Goal: Information Seeking & Learning: Check status

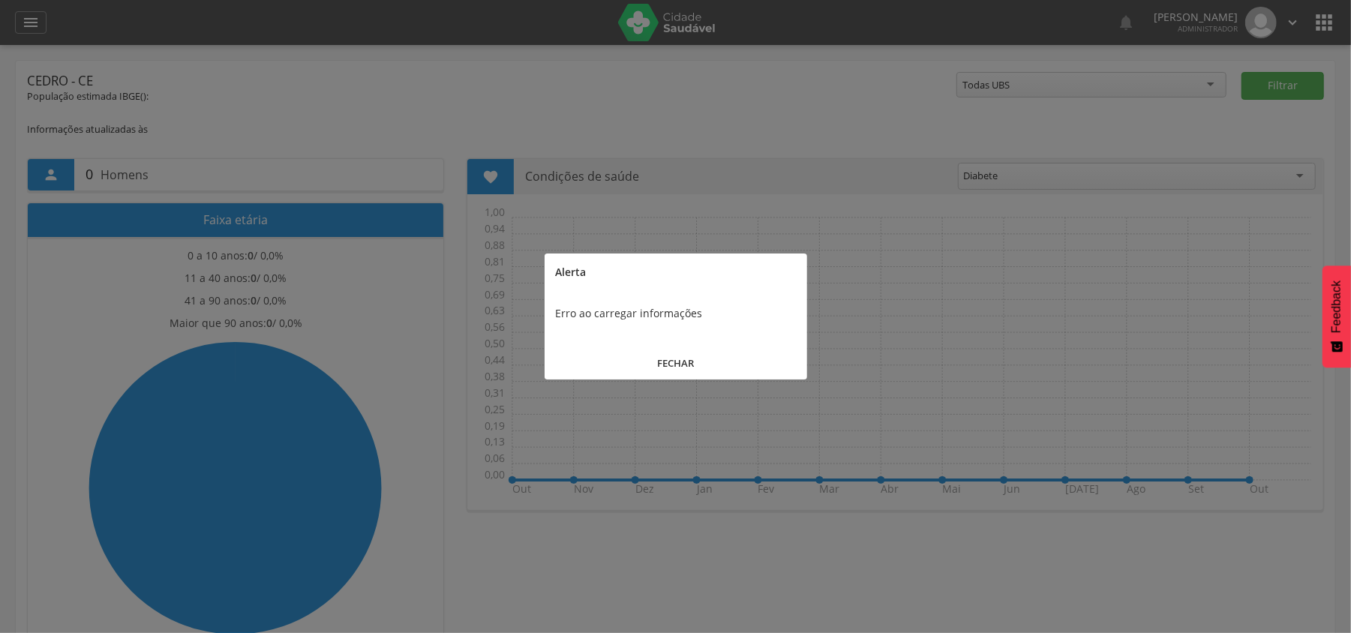
click at [677, 364] on button "FECHAR" at bounding box center [676, 363] width 263 height 32
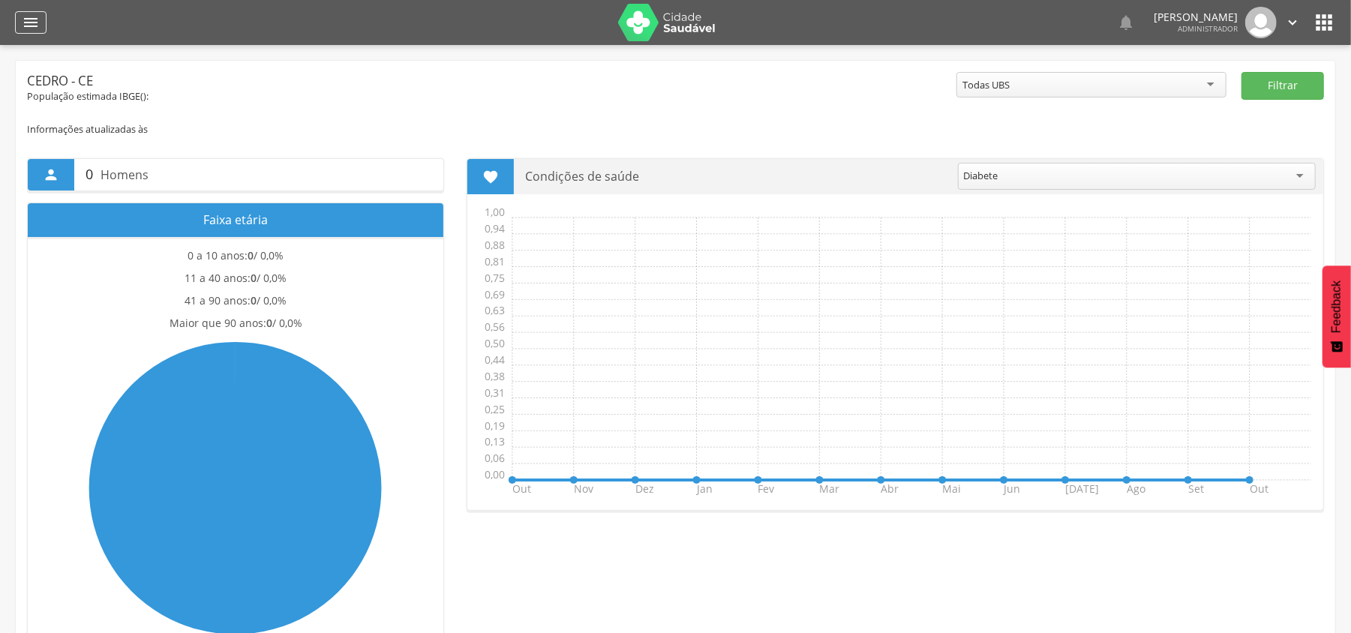
click at [28, 18] on icon "" at bounding box center [31, 23] width 18 height 18
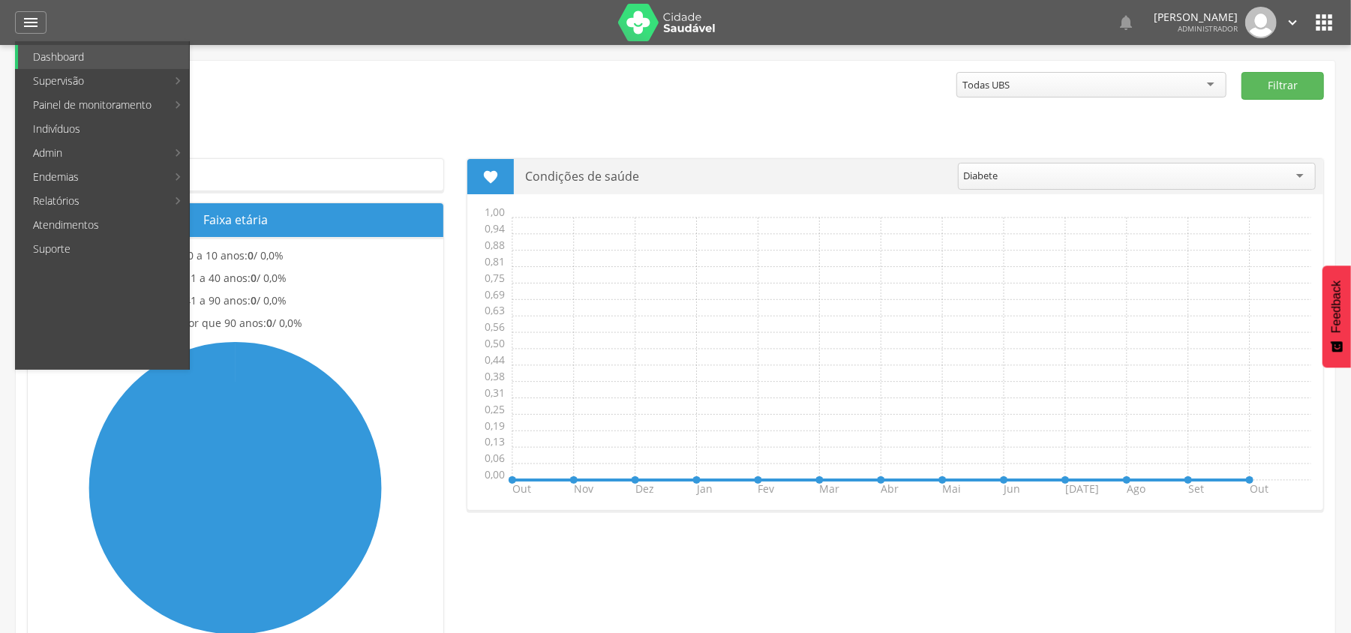
click at [272, 55] on link "Indicadores Entomólogicos" at bounding box center [275, 57] width 169 height 24
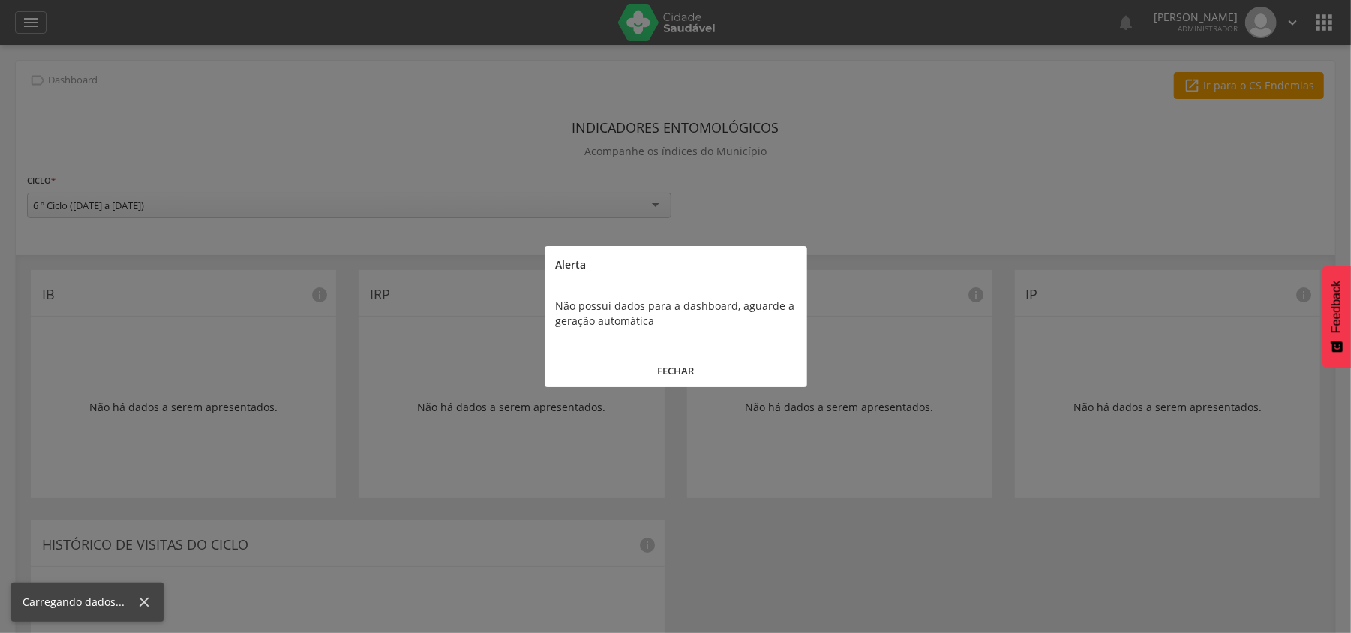
click at [676, 374] on button "FECHAR" at bounding box center [676, 371] width 263 height 32
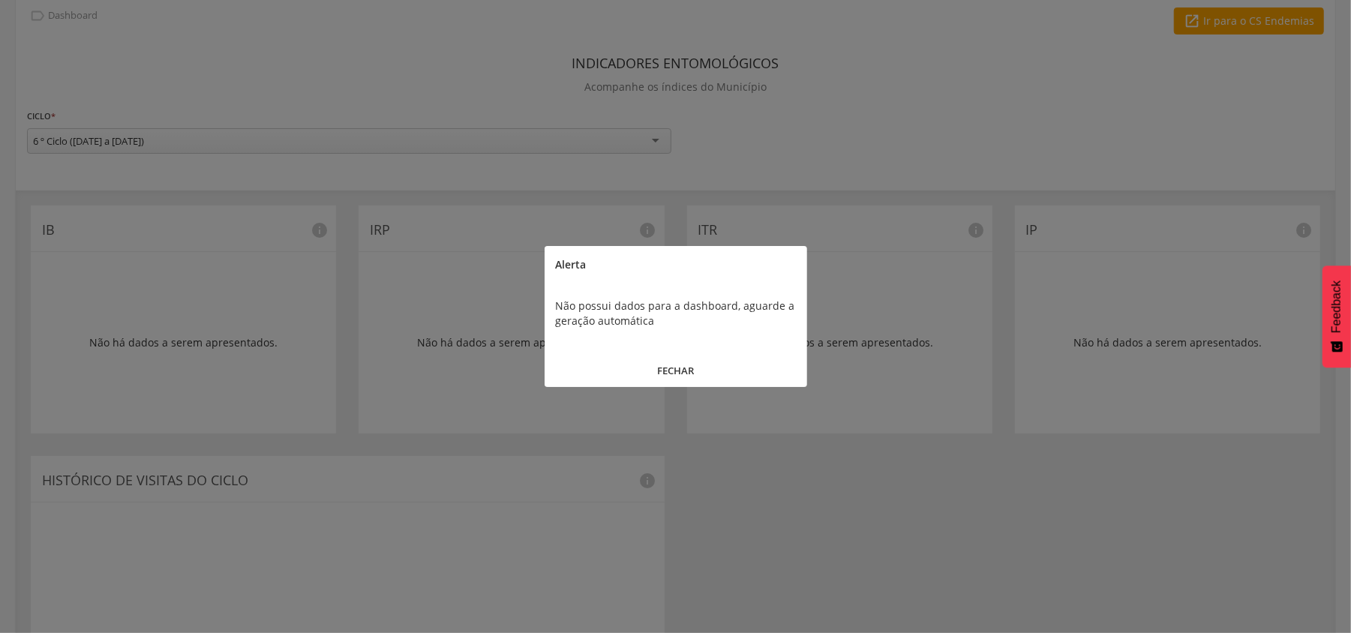
scroll to position [100, 0]
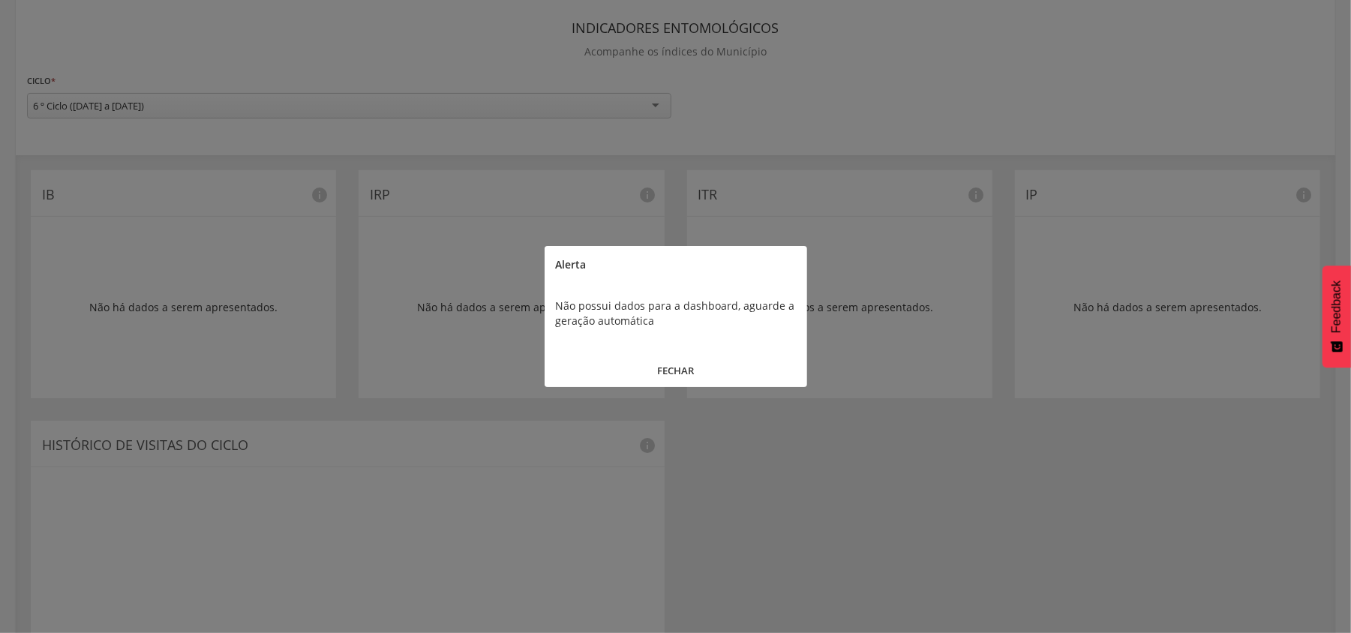
click at [660, 366] on button "FECHAR" at bounding box center [676, 371] width 263 height 32
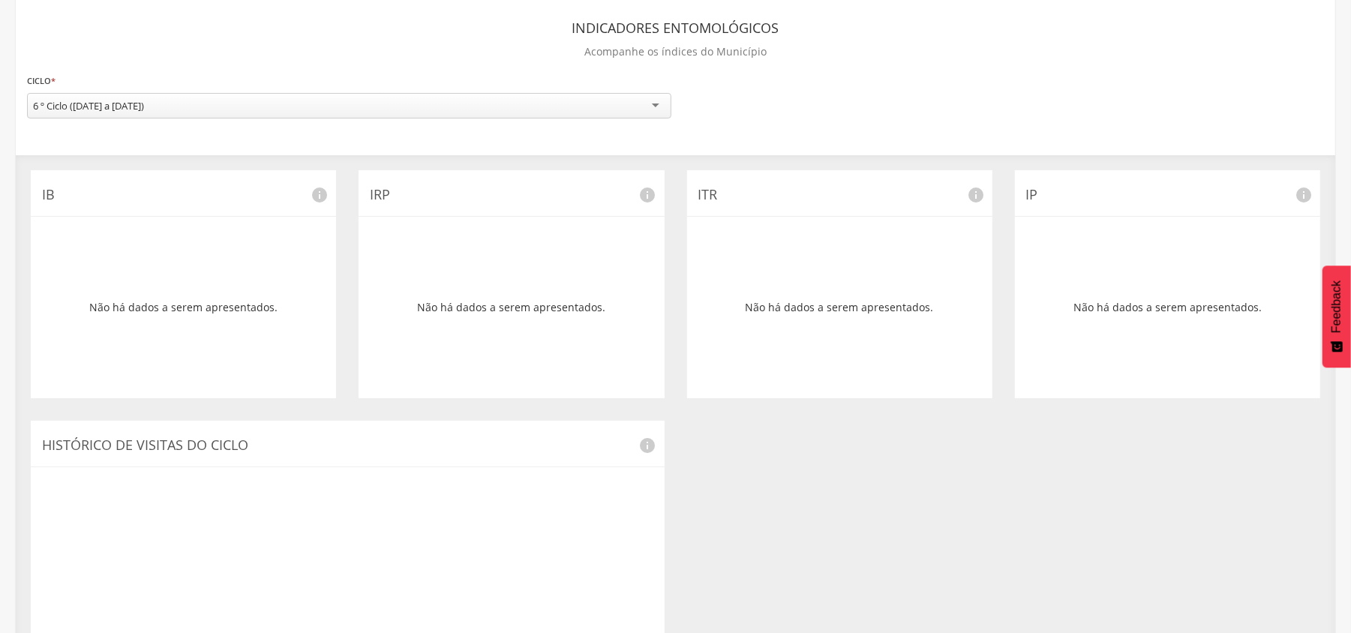
click at [531, 124] on div "6 º Ciclo ([DATE] a [DATE]) 6 º Ciclo ([DATE] a [DATE]) 5º Ciclo ([DATE] a [DAT…" at bounding box center [349, 109] width 645 height 32
click at [546, 104] on div "6 º Ciclo ([DATE] a [DATE])" at bounding box center [349, 106] width 645 height 27
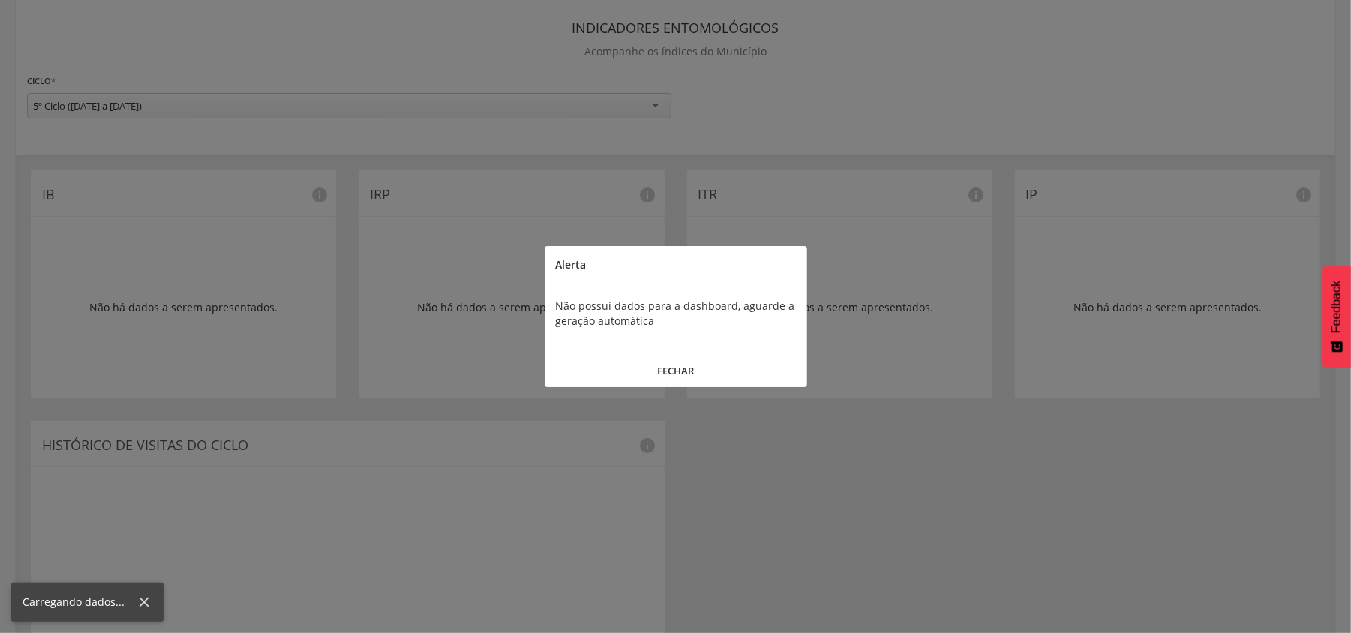
click at [672, 365] on button "FECHAR" at bounding box center [676, 371] width 263 height 32
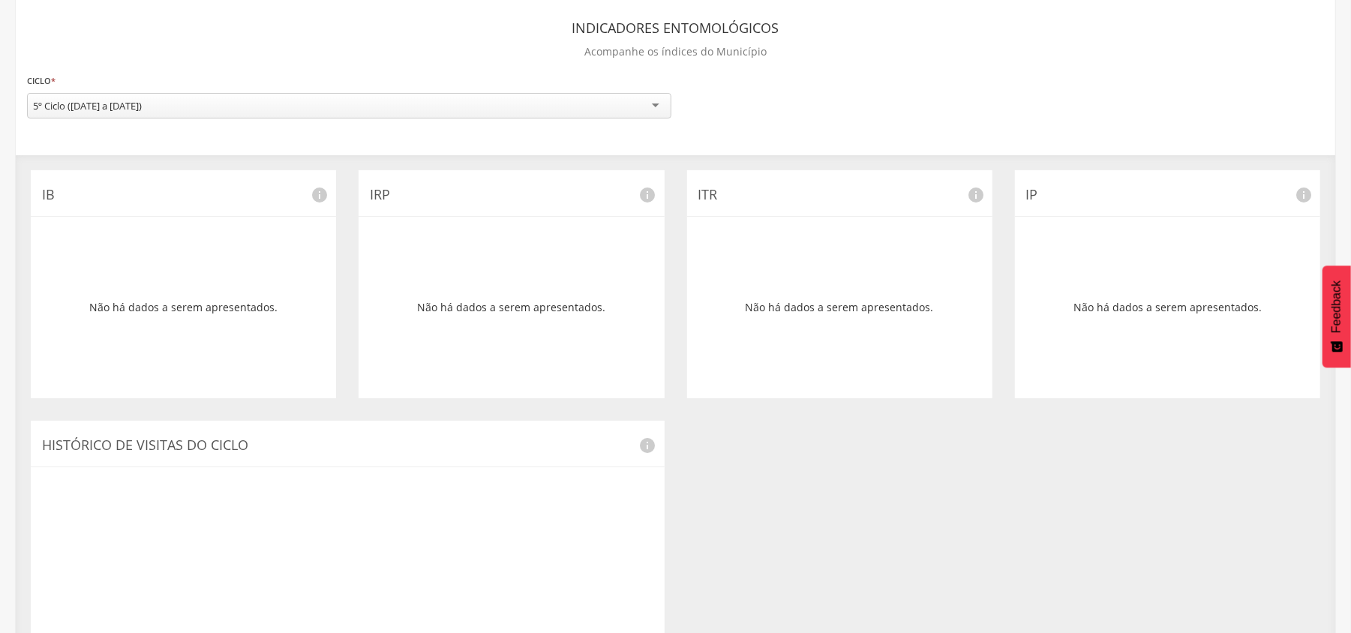
click at [337, 120] on div "5º Ciclo ([DATE] a [DATE]) 6 º Ciclo ([DATE] a [DATE]) 5º Ciclo ([DATE] a [DATE…" at bounding box center [349, 109] width 645 height 32
click at [624, 100] on div "5º Ciclo ([DATE] a [DATE])" at bounding box center [349, 106] width 645 height 27
click at [197, 154] on div "**********" at bounding box center [676, 405] width 1320 height 889
